Goal: Information Seeking & Learning: Learn about a topic

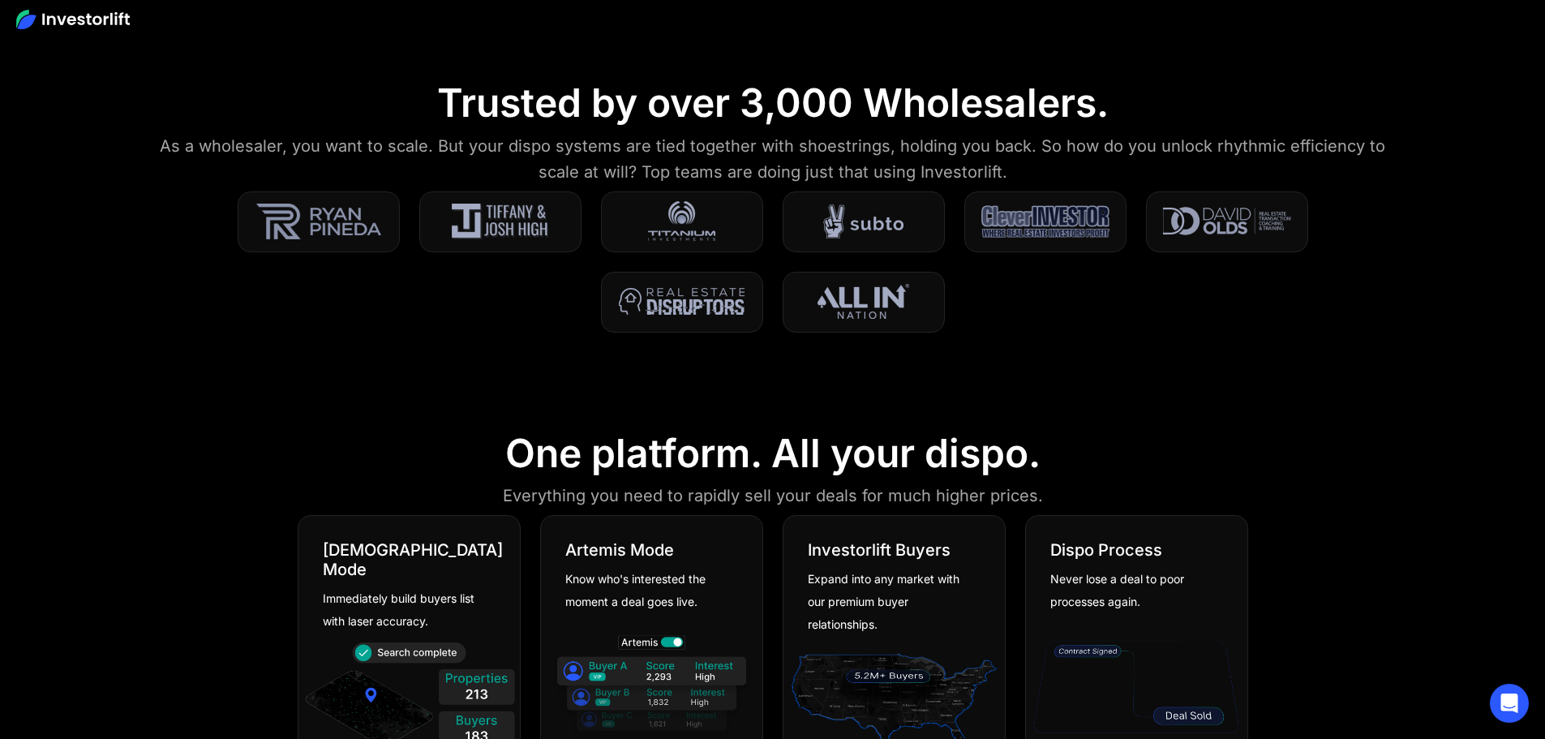
scroll to position [568, 0]
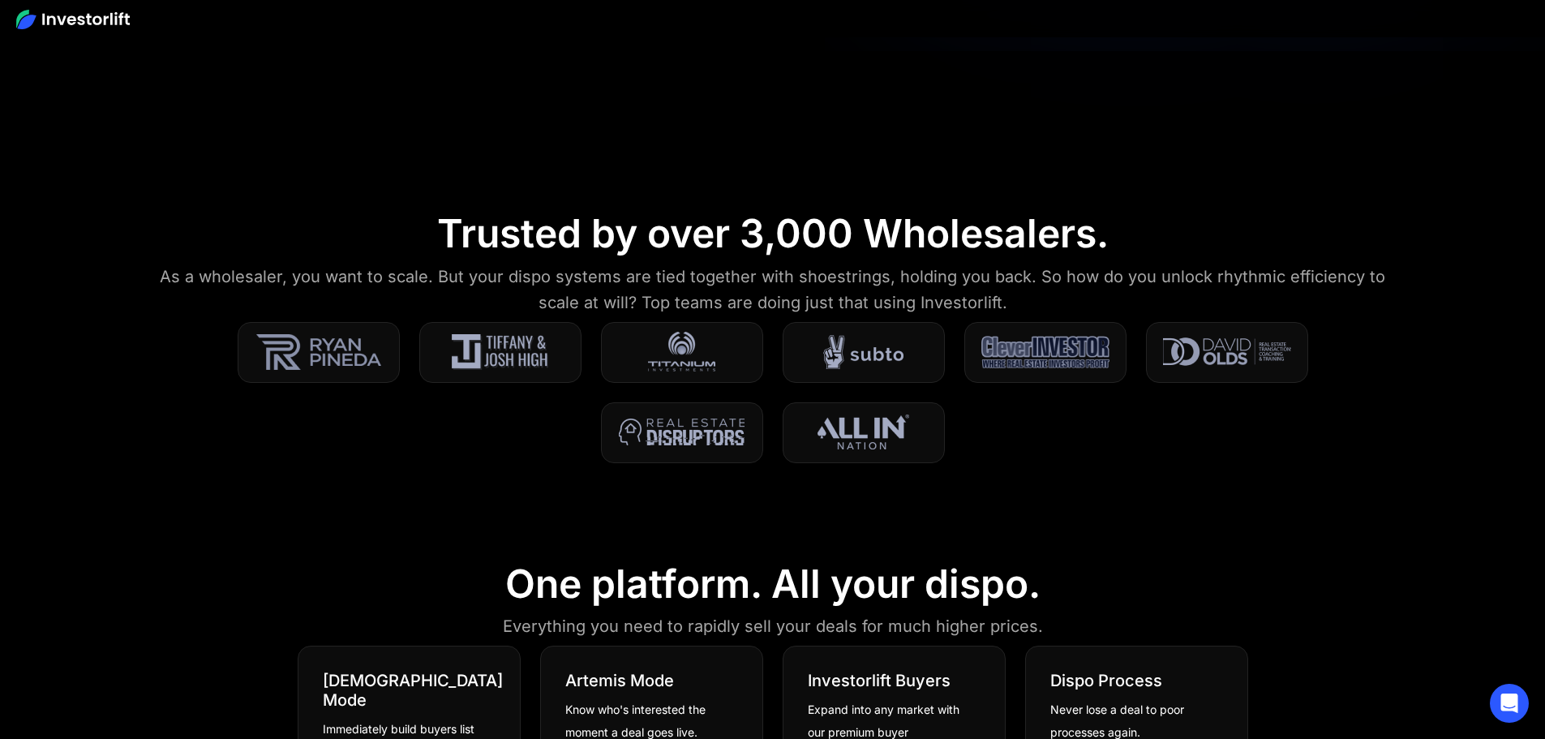
click at [101, 18] on img at bounding box center [73, 19] width 114 height 19
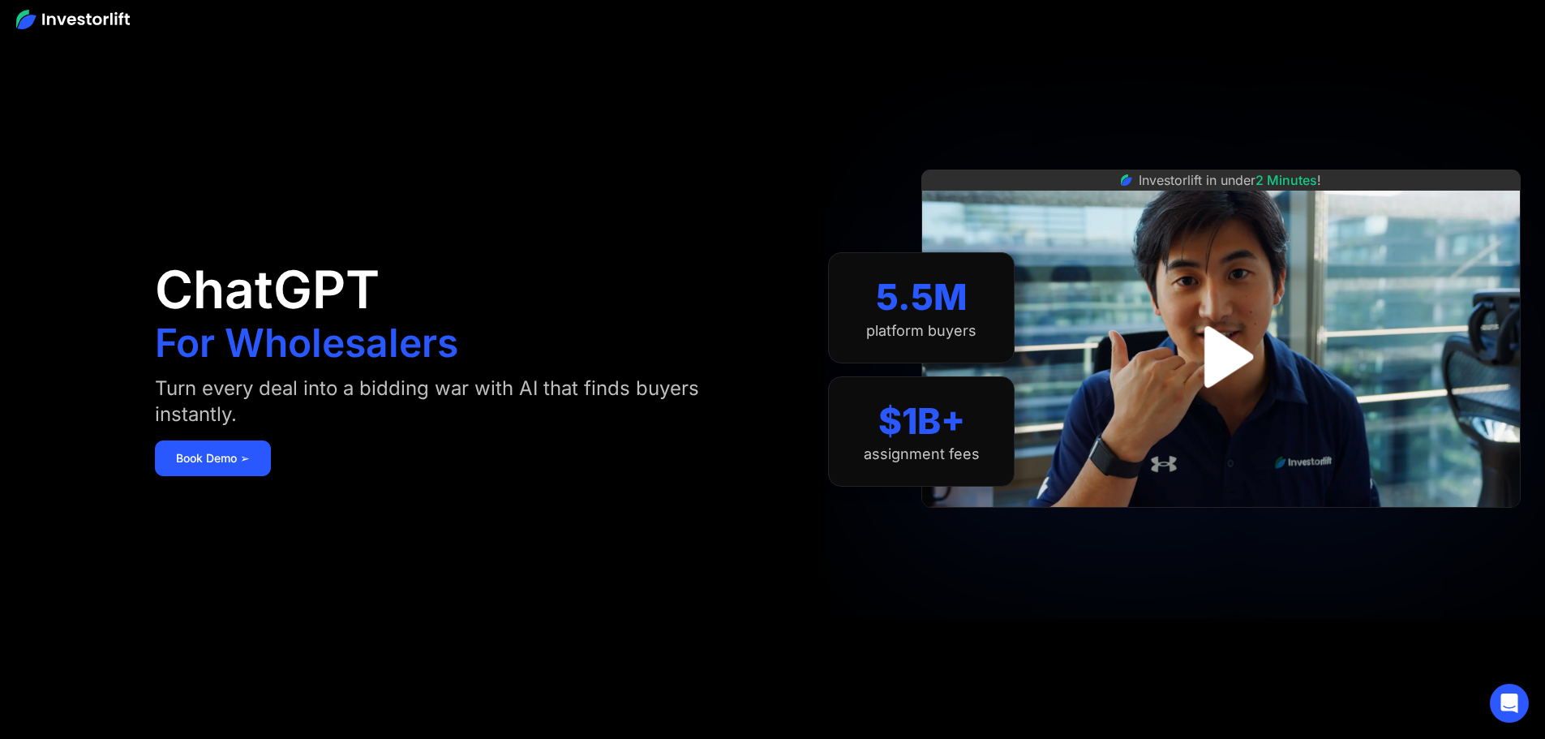
click at [1257, 372] on img "open lightbox" at bounding box center [1221, 356] width 111 height 111
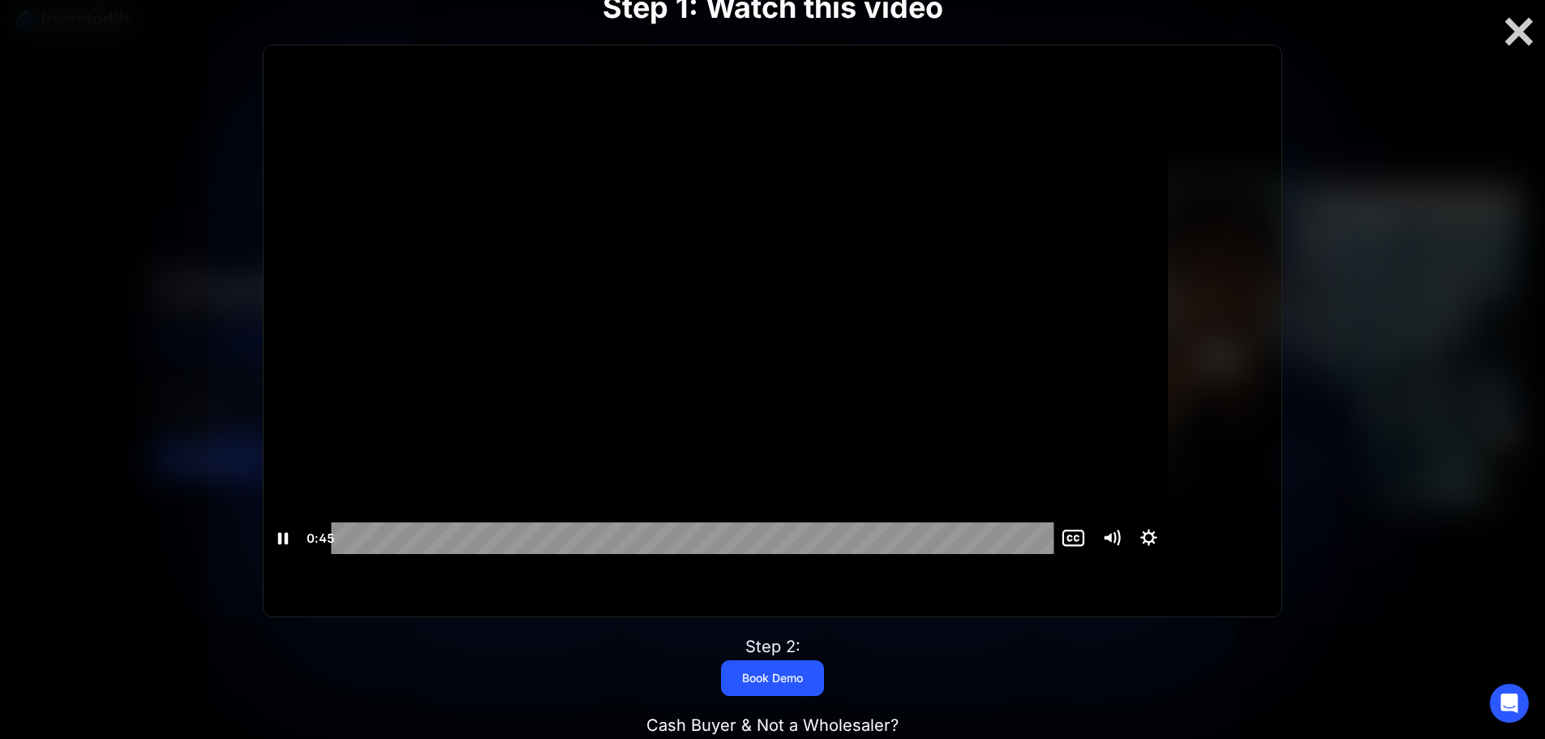
click at [301, 554] on icon "Pause" at bounding box center [282, 538] width 37 height 32
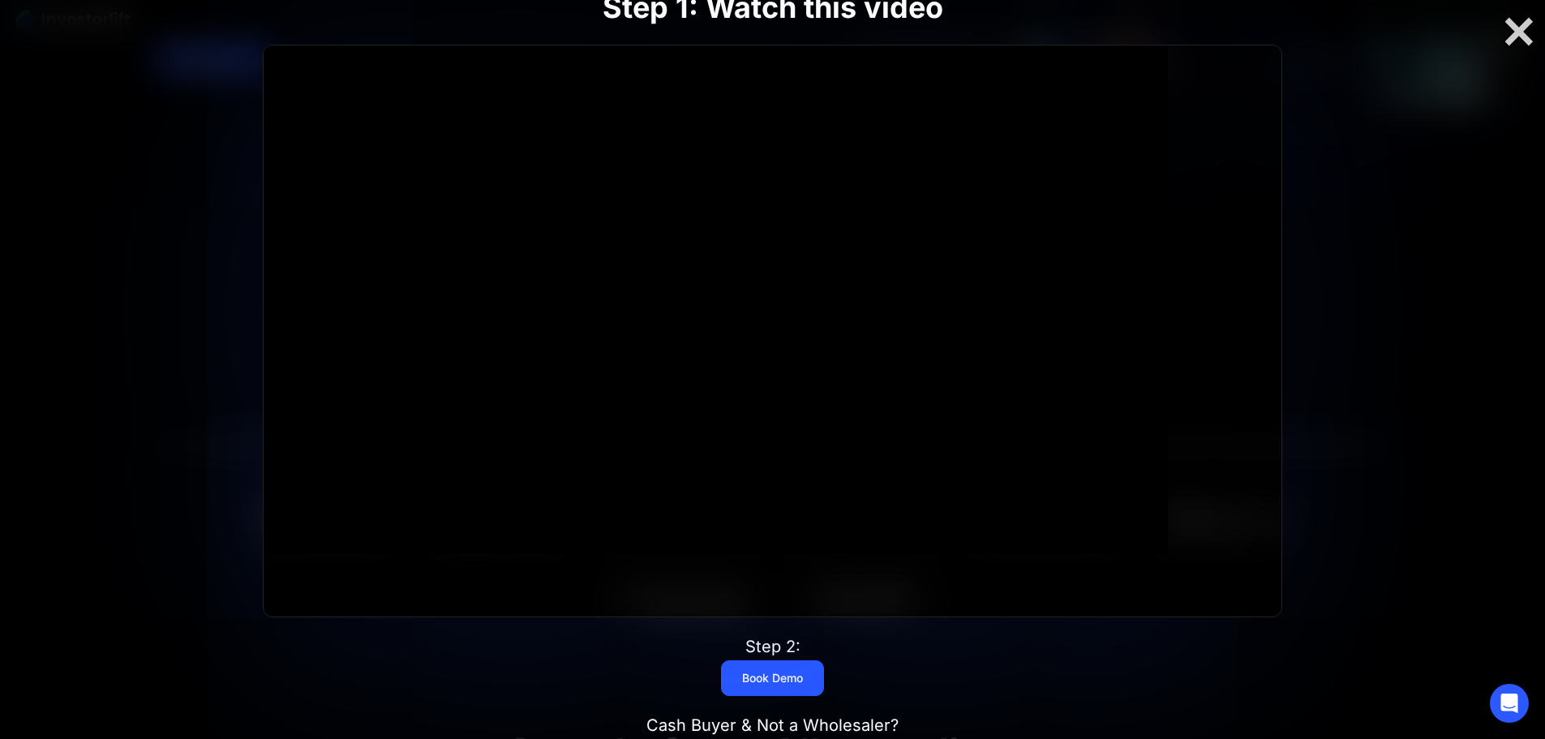
scroll to position [406, 0]
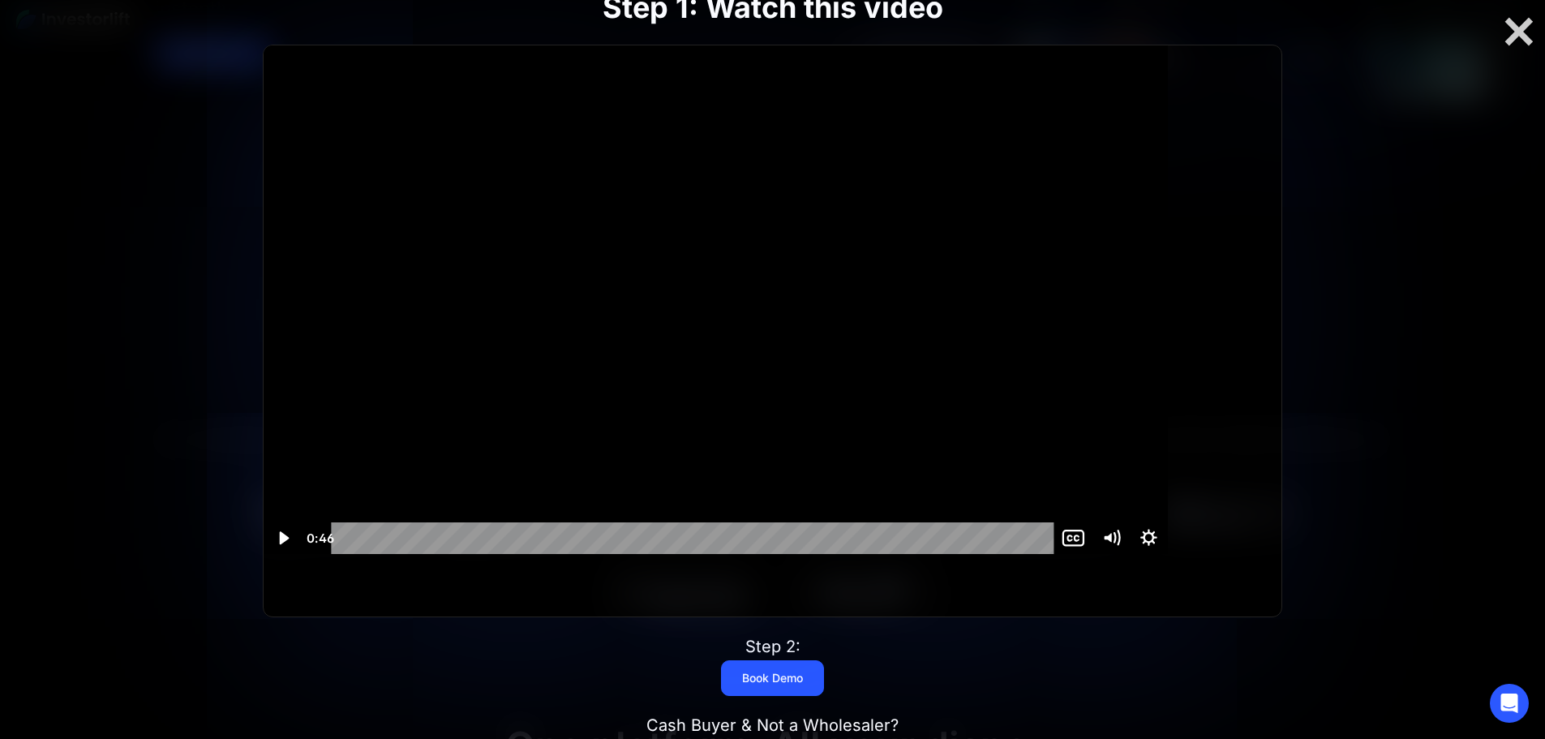
click at [290, 544] on icon "Play Video" at bounding box center [285, 537] width 10 height 13
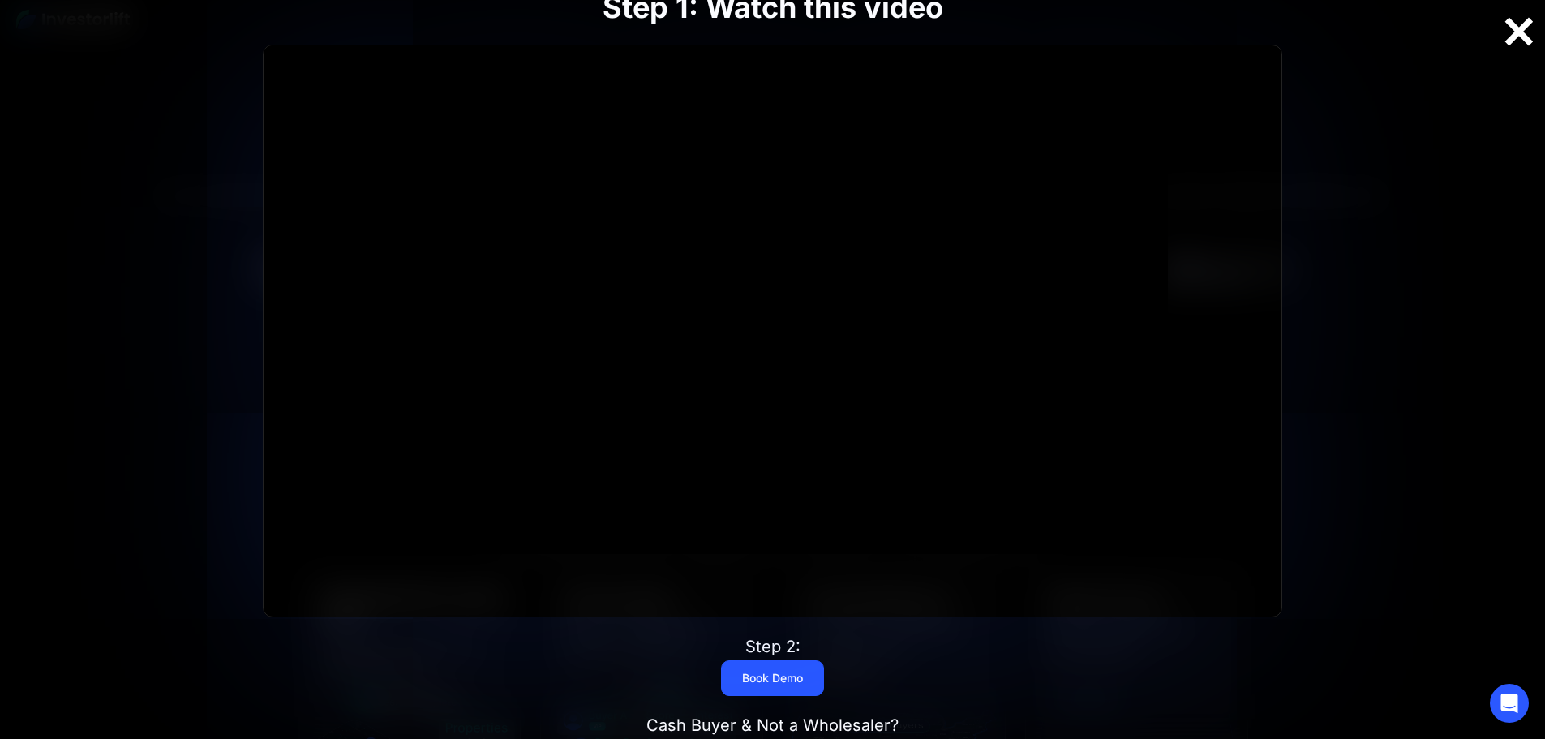
click at [1526, 32] on div at bounding box center [1519, 32] width 52 height 34
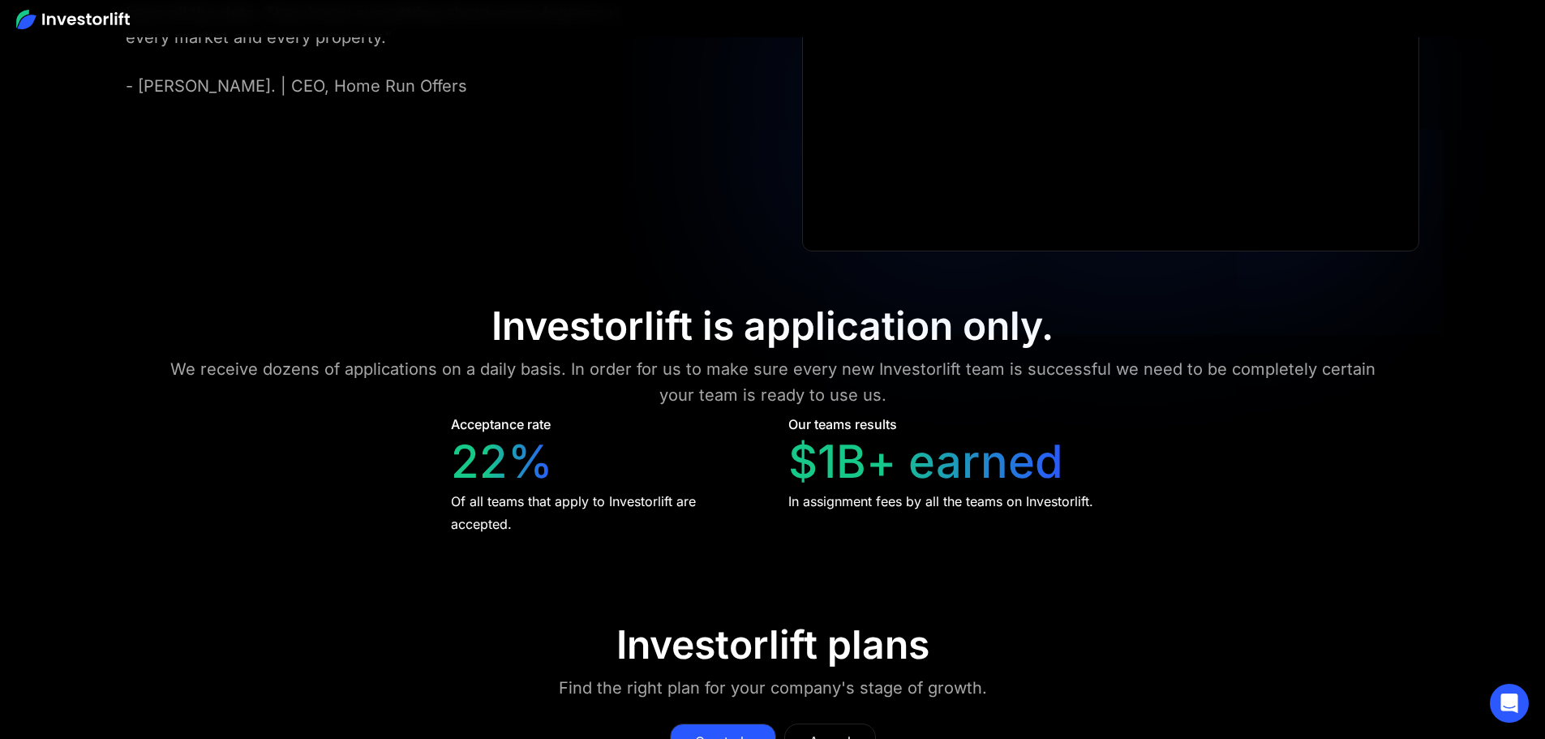
scroll to position [7462, 0]
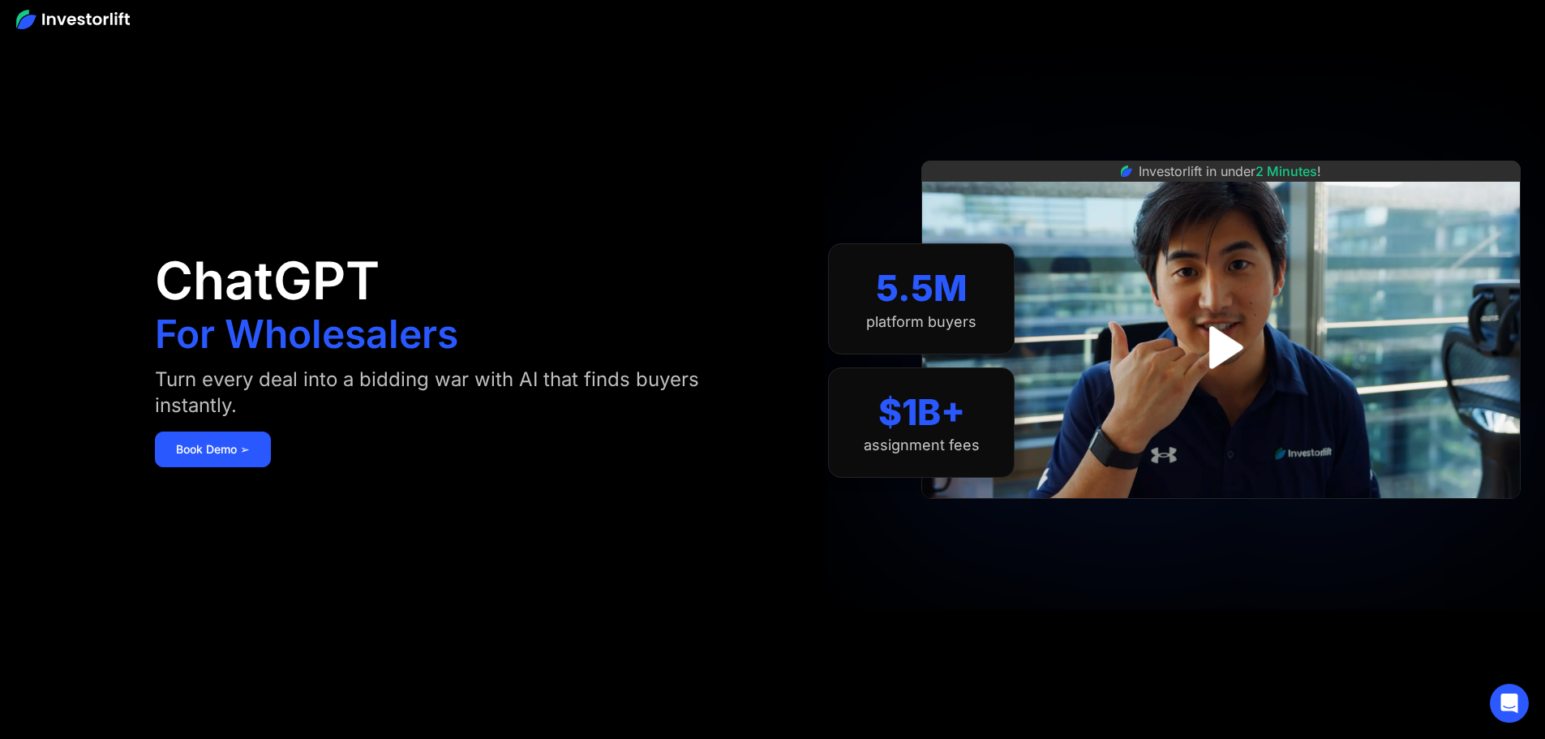
scroll to position [0, 0]
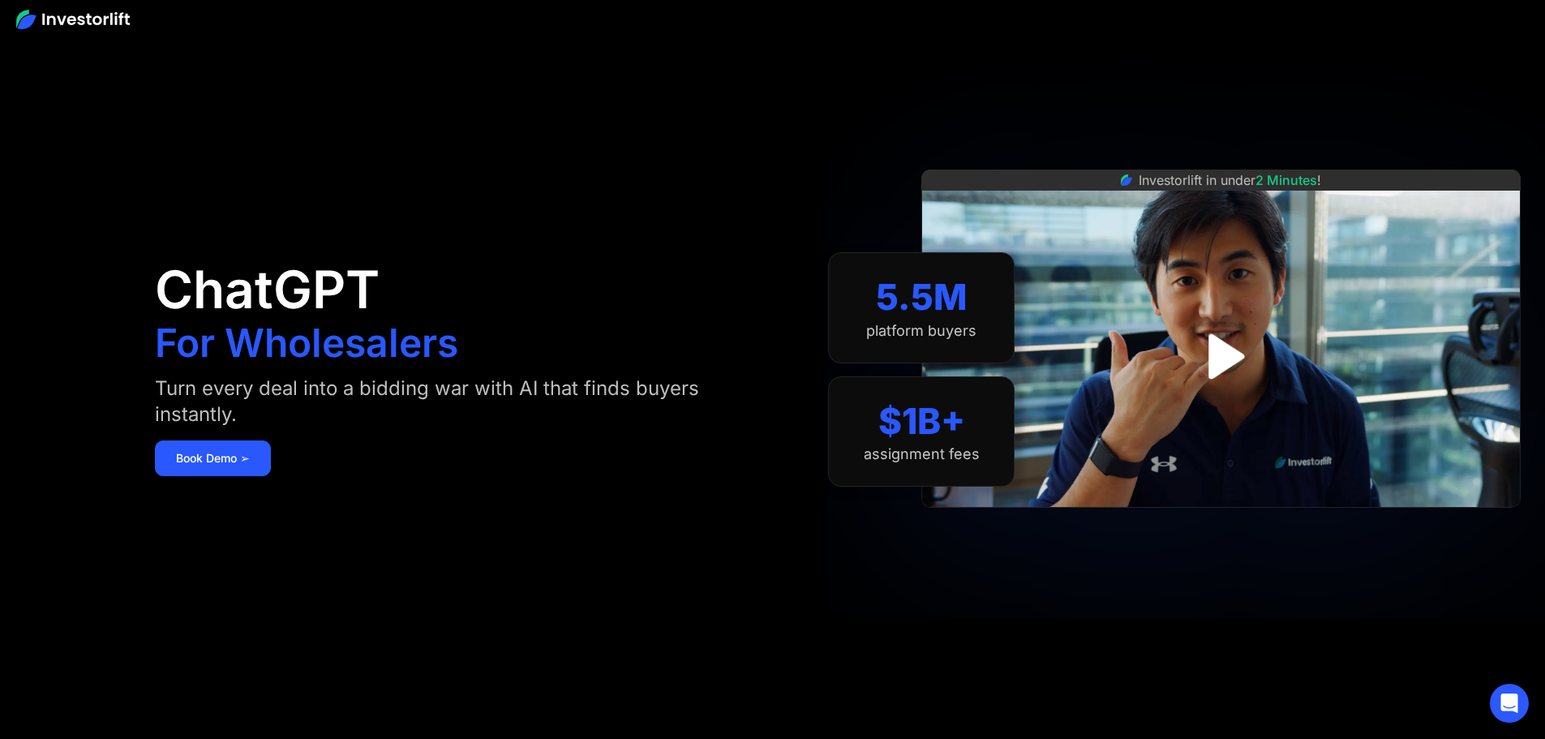
scroll to position [568, 0]
